Goal: Task Accomplishment & Management: Manage account settings

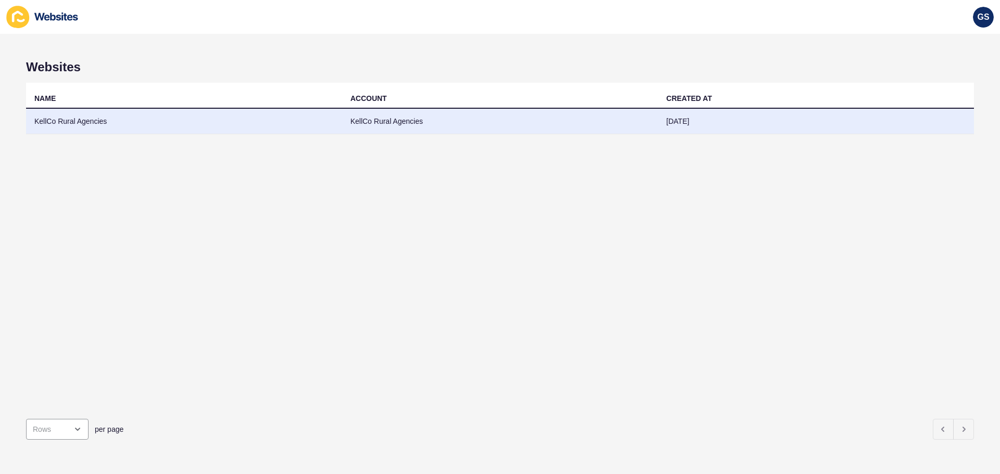
click at [289, 114] on td "KellCo Rural Agencies" at bounding box center [184, 122] width 316 height 26
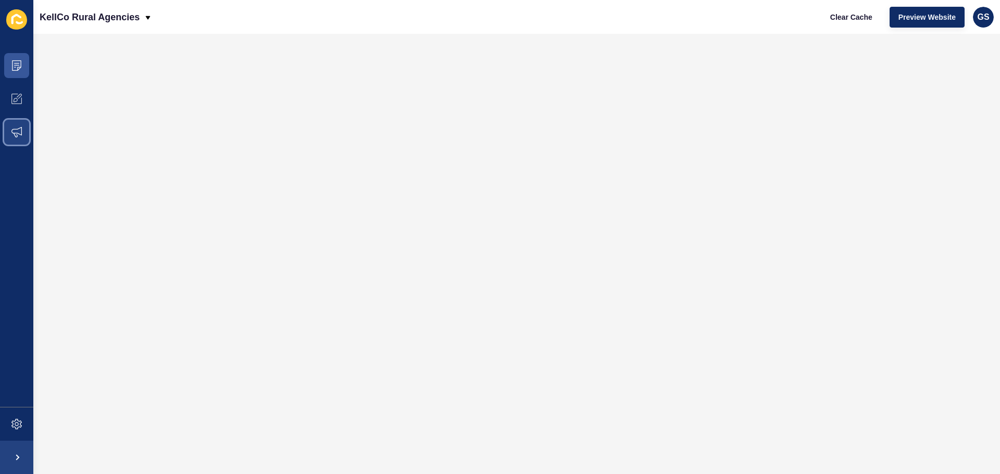
click at [12, 130] on icon at bounding box center [16, 132] width 10 height 10
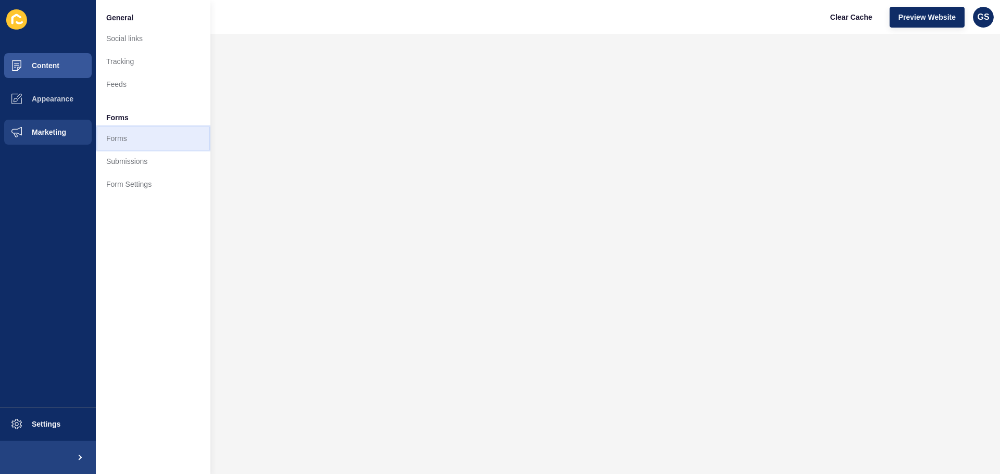
click at [128, 133] on link "Forms" at bounding box center [153, 138] width 115 height 23
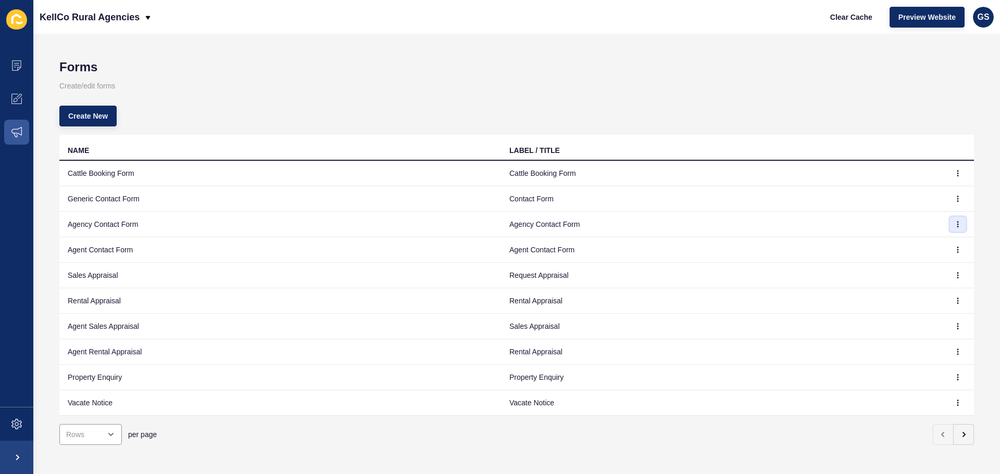
click at [953, 226] on button "button" at bounding box center [958, 224] width 16 height 15
click at [911, 243] on link "Edit" at bounding box center [921, 245] width 73 height 23
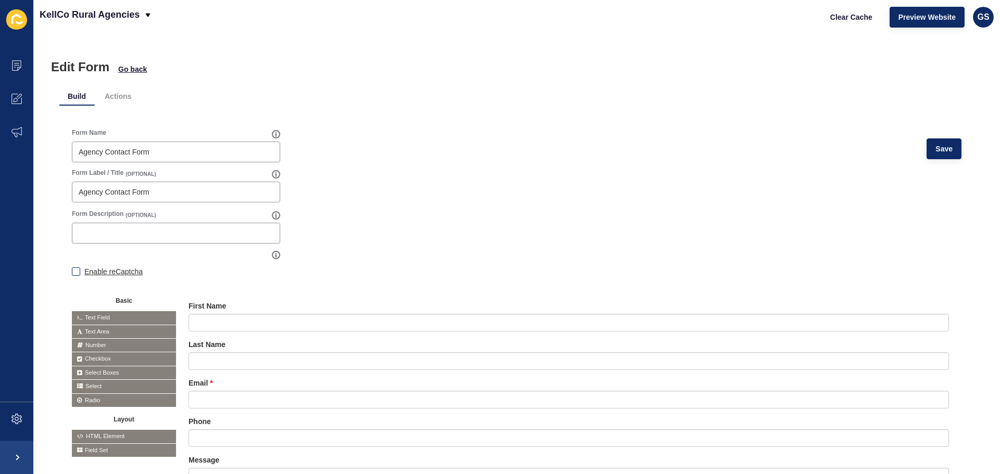
click at [125, 269] on label "Enable reCaptcha" at bounding box center [113, 272] width 58 height 10
click at [79, 270] on input "Enable reCaptcha" at bounding box center [75, 273] width 7 height 7
checkbox input "true"
click at [960, 140] on div "Form Name Agency Contact Form Save Form Label / Title (OPTIONAL) Agency Contact…" at bounding box center [516, 330] width 915 height 429
click at [943, 146] on span "Save" at bounding box center [943, 149] width 17 height 10
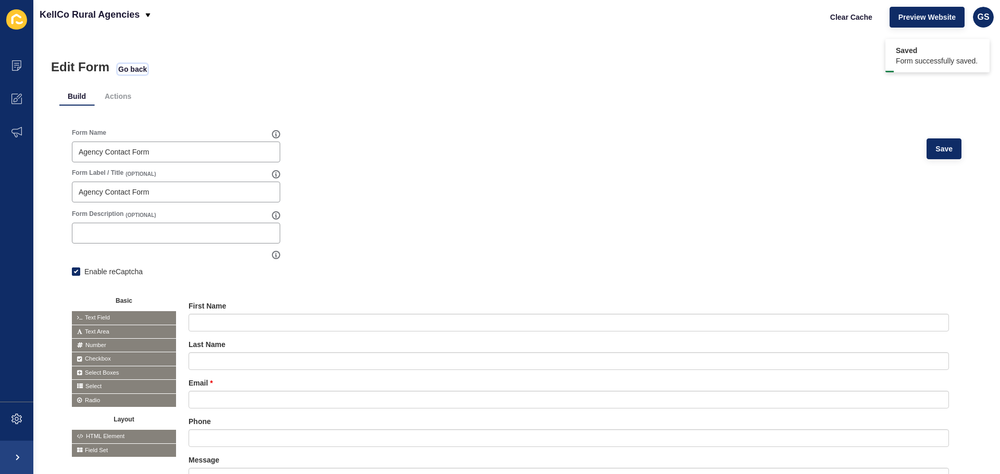
click at [140, 68] on span "Go back" at bounding box center [132, 69] width 29 height 10
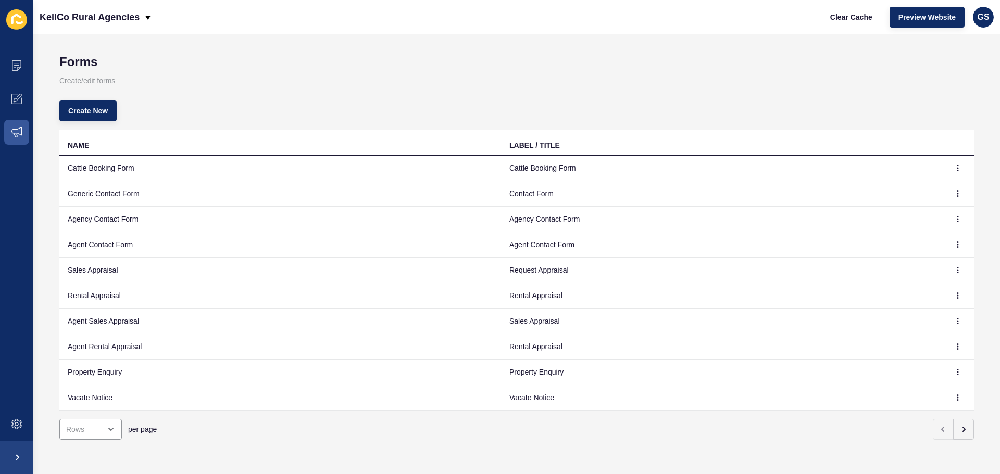
scroll to position [13, 0]
click at [960, 420] on button "button" at bounding box center [963, 429] width 21 height 21
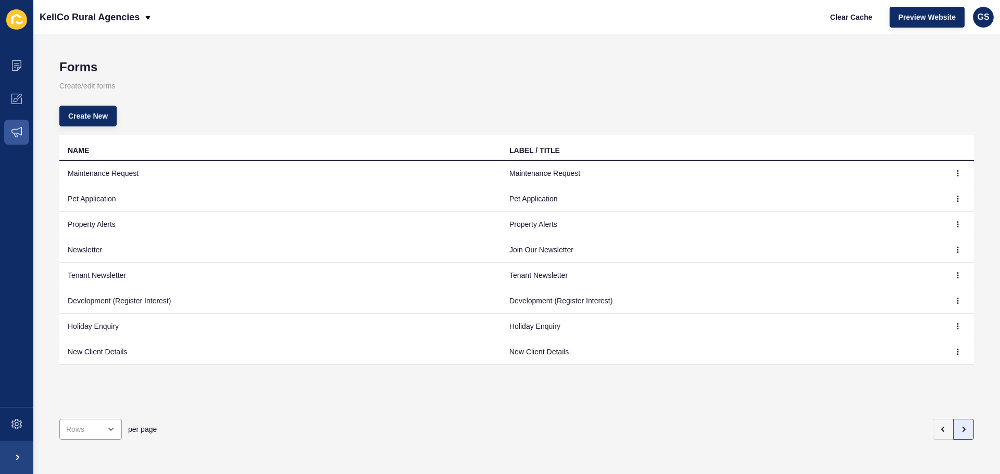
scroll to position [0, 0]
click at [951, 246] on button "button" at bounding box center [958, 250] width 16 height 15
click at [925, 276] on link "Edit" at bounding box center [921, 270] width 73 height 23
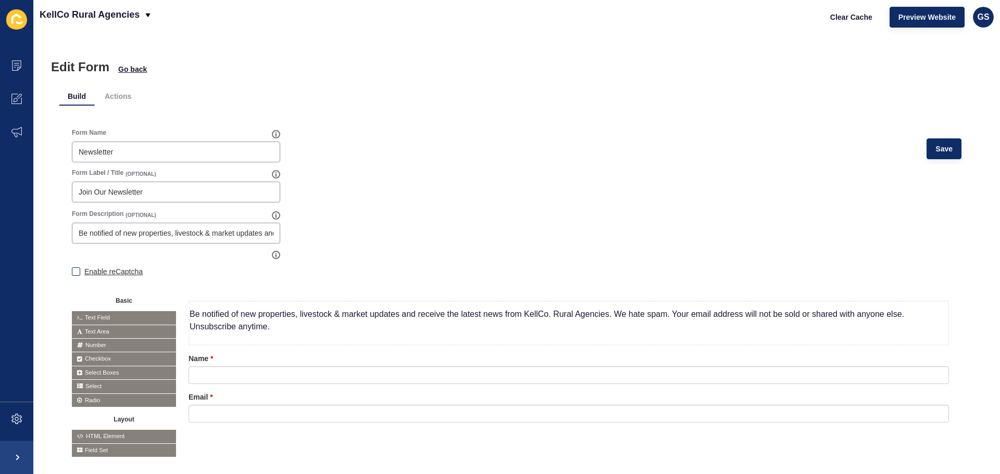
click at [99, 269] on label "Enable reCaptcha" at bounding box center [113, 272] width 58 height 10
click at [79, 270] on input "Enable reCaptcha" at bounding box center [75, 273] width 7 height 7
checkbox input "true"
click at [938, 155] on button "Save" at bounding box center [943, 149] width 35 height 21
click at [135, 72] on span "Go back" at bounding box center [132, 69] width 29 height 10
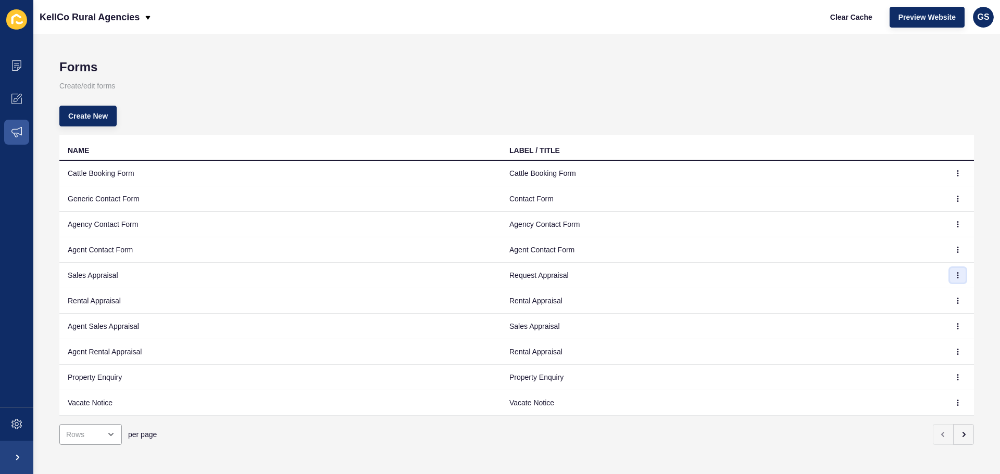
click at [950, 277] on button "button" at bounding box center [958, 275] width 16 height 15
click at [918, 297] on link "Edit" at bounding box center [921, 296] width 73 height 23
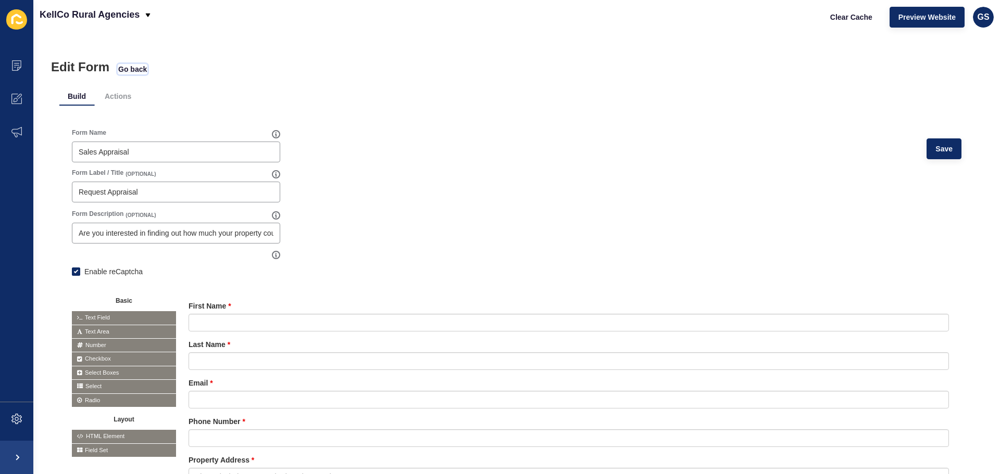
click at [131, 66] on span "Go back" at bounding box center [132, 69] width 29 height 10
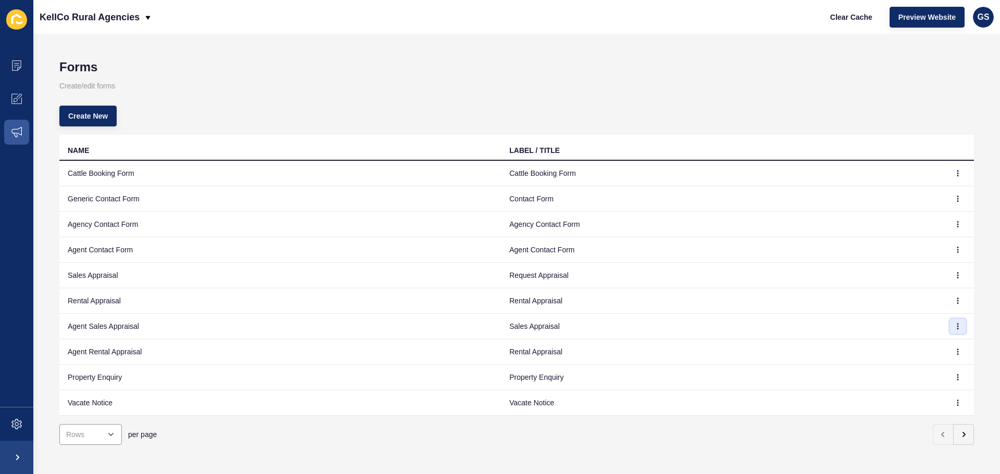
click at [955, 325] on icon "button" at bounding box center [958, 326] width 6 height 6
click at [927, 343] on link "Edit" at bounding box center [921, 347] width 73 height 23
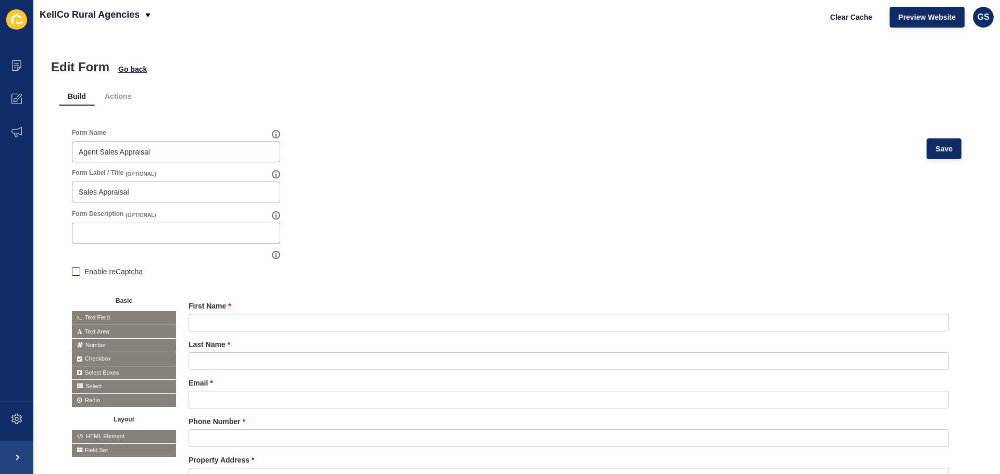
click at [117, 274] on label "Enable reCaptcha" at bounding box center [113, 272] width 58 height 10
click at [79, 274] on input "Enable reCaptcha" at bounding box center [75, 273] width 7 height 7
checkbox input "true"
click at [935, 152] on span "Save" at bounding box center [943, 149] width 17 height 10
click at [136, 69] on span "Go back" at bounding box center [132, 69] width 29 height 10
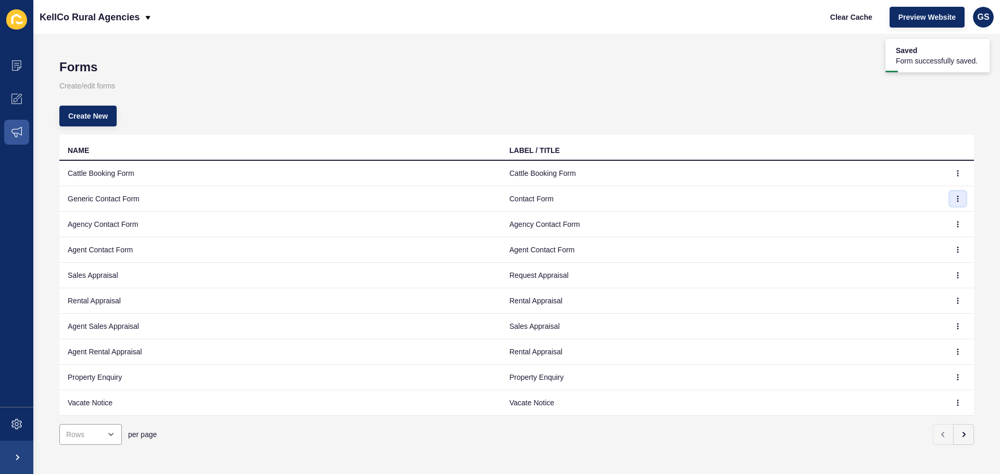
click at [955, 196] on icon "button" at bounding box center [958, 199] width 6 height 6
click at [916, 216] on link "Edit" at bounding box center [921, 219] width 73 height 23
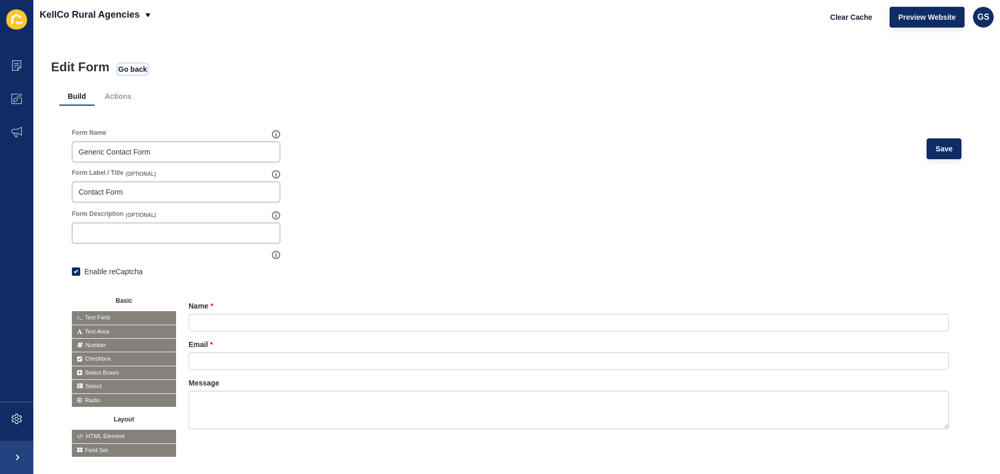
click at [129, 68] on span "Go back" at bounding box center [132, 69] width 29 height 10
